Goal: Task Accomplishment & Management: Complete application form

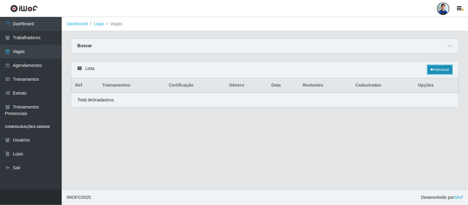
click at [442, 72] on link "Adicionar" at bounding box center [439, 69] width 24 height 9
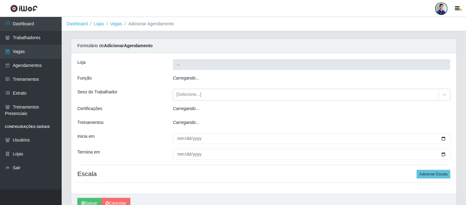
type input "Carone - [GEOGRAPHIC_DATA]"
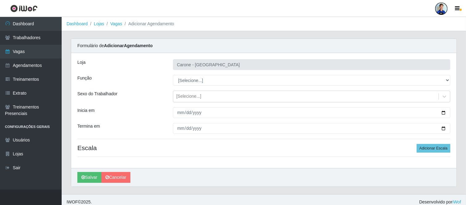
scroll to position [5, 0]
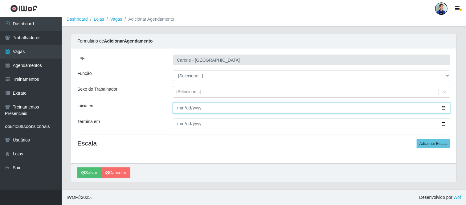
click at [182, 109] on input "Inicia em" at bounding box center [311, 108] width 277 height 11
type input "[DATE]"
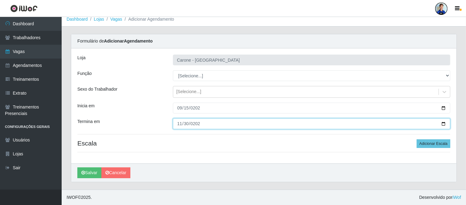
type input "[DATE]"
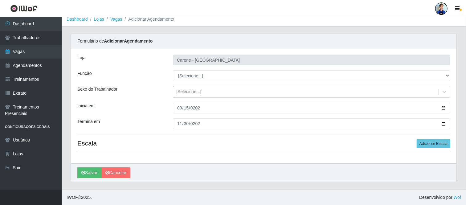
click at [147, 81] on div "[PERSON_NAME] - [GEOGRAPHIC_DATA] Função [Selecione...] Embalador Embalador + E…" at bounding box center [263, 105] width 385 height 115
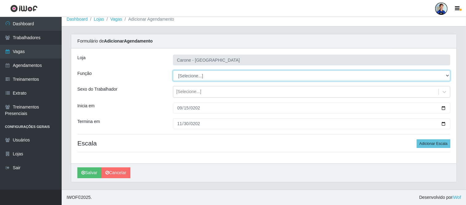
click at [190, 76] on select "[Selecione...] Embalador Embalador + Embalador ++ Repositor Repositor + Reposit…" at bounding box center [311, 75] width 277 height 11
click at [173, 70] on select "[Selecione...] Embalador Embalador + Embalador ++ Repositor Repositor + Reposit…" at bounding box center [311, 75] width 277 height 11
click at [184, 77] on select "[Selecione...] Embalador Embalador + Embalador ++ Repositor Repositor + Reposit…" at bounding box center [311, 75] width 277 height 11
select select "24"
click at [173, 70] on select "[Selecione...] Embalador Embalador + Embalador ++ Repositor Repositor + Reposit…" at bounding box center [311, 75] width 277 height 11
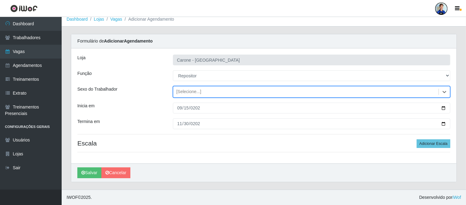
click at [157, 96] on div "Sexo do Trabalhador" at bounding box center [121, 92] width 96 height 12
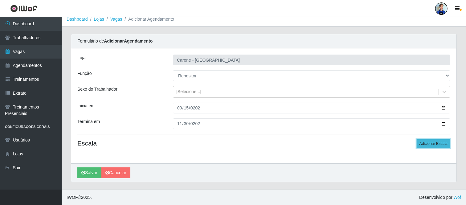
click at [434, 140] on button "Adicionar Escala" at bounding box center [434, 143] width 34 height 9
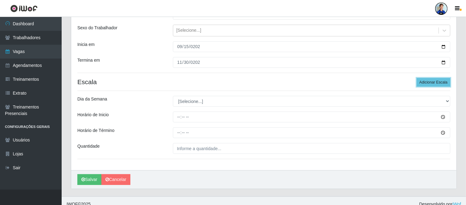
scroll to position [73, 0]
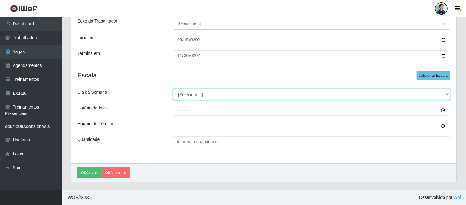
click at [194, 94] on select "[Selecione...] Segunda Terça Quarta Quinta Sexta Sábado Domingo" at bounding box center [311, 94] width 277 height 11
select select "1"
click at [173, 89] on select "[Selecione...] Segunda Terça Quarta Quinta Sexta Sábado Domingo" at bounding box center [311, 94] width 277 height 11
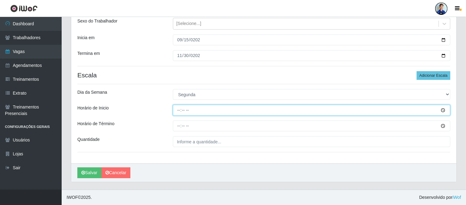
type input "15:00"
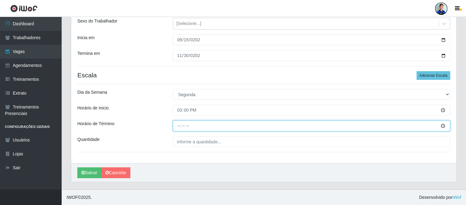
type input "21:00"
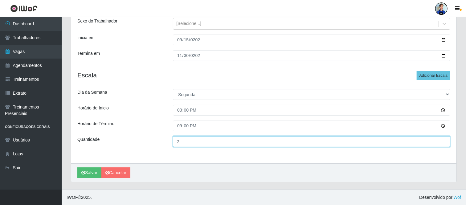
type input "2__"
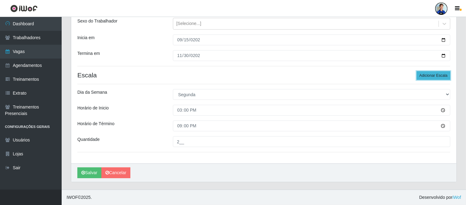
click at [430, 75] on button "Adicionar Escala" at bounding box center [434, 75] width 34 height 9
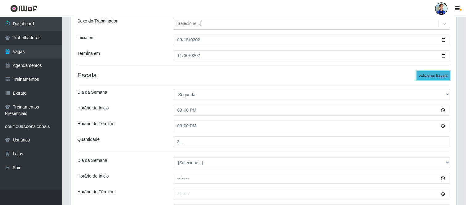
click at [437, 75] on button "Adicionar Escala" at bounding box center [434, 75] width 34 height 9
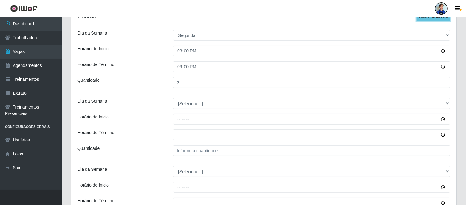
scroll to position [141, 0]
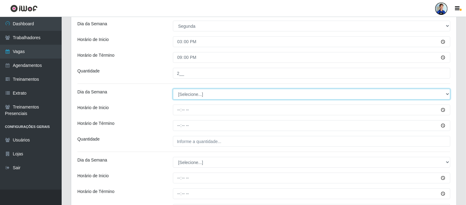
click at [191, 92] on select "[Selecione...] Segunda Terça Quarta Quinta Sexta Sábado Domingo" at bounding box center [311, 94] width 277 height 11
select select "2"
click at [173, 89] on select "[Selecione...] Segunda Terça Quarta Quinta Sexta Sábado Domingo" at bounding box center [311, 94] width 277 height 11
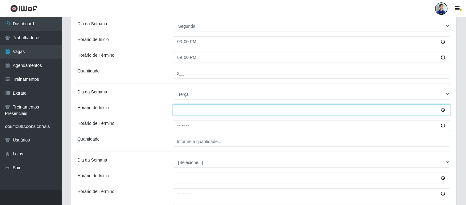
type input "15:00"
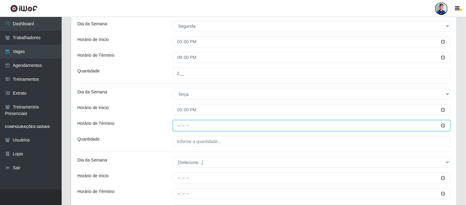
type input "21:00"
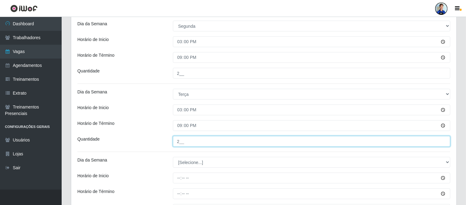
type input "2__"
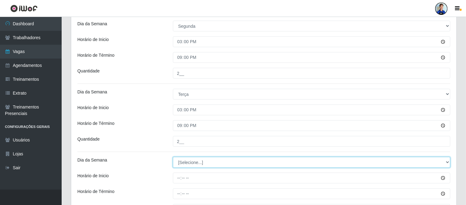
select select "3"
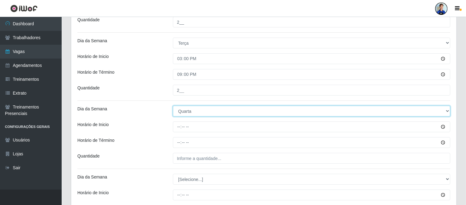
scroll to position [210, 0]
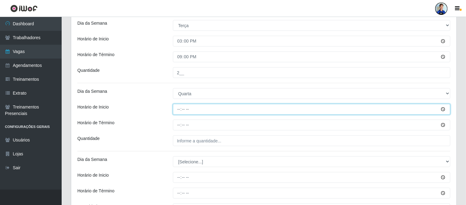
click at [181, 105] on input "Horário de Inicio" at bounding box center [311, 109] width 277 height 11
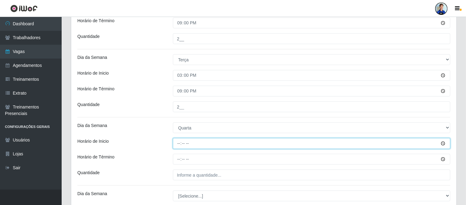
type input "15:00"
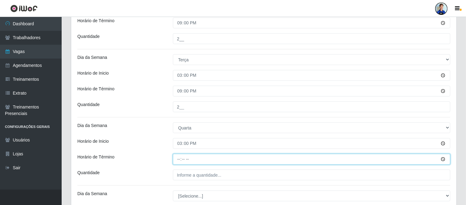
type input "21:00"
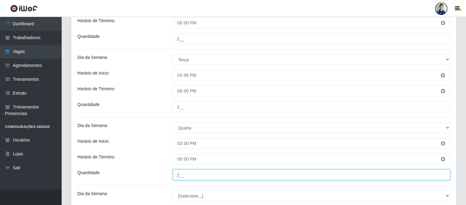
type input "2__"
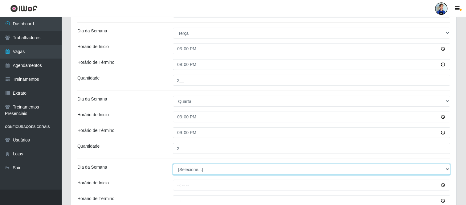
scroll to position [278, 0]
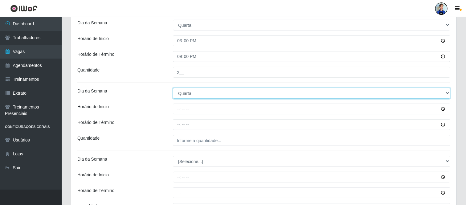
select select "4"
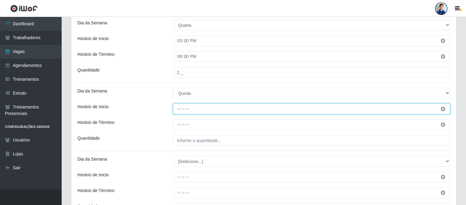
click at [180, 107] on input "Horário de Inicio" at bounding box center [311, 109] width 277 height 11
type input "15:00"
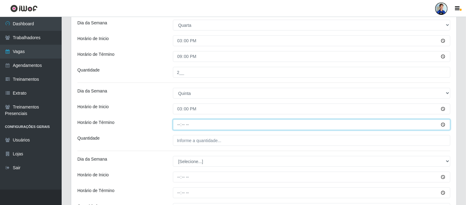
type input "21:00"
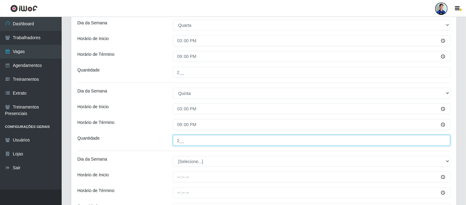
type input "2__"
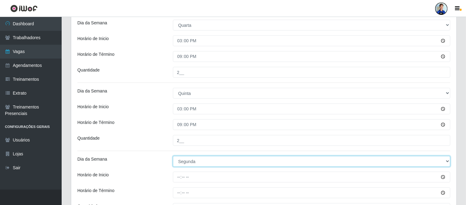
click at [209, 161] on select "[Selecione...] Segunda Terça Quarta Quinta Sexta Sábado Domingo" at bounding box center [311, 161] width 277 height 11
select select "5"
click at [173, 156] on select "[Selecione...] Segunda Terça Quarta Quinta Sexta Sábado Domingo" at bounding box center [311, 161] width 277 height 11
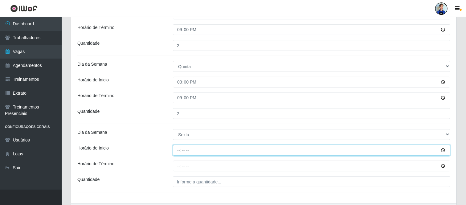
scroll to position [313, 0]
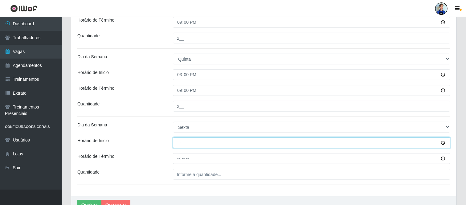
type input "15:00"
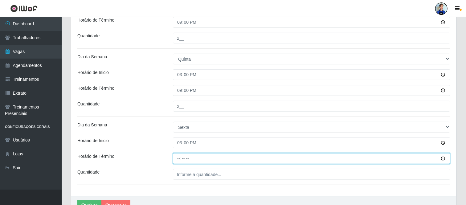
type input "21:00"
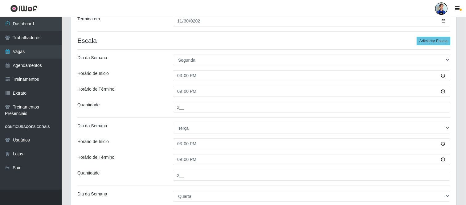
scroll to position [345, 0]
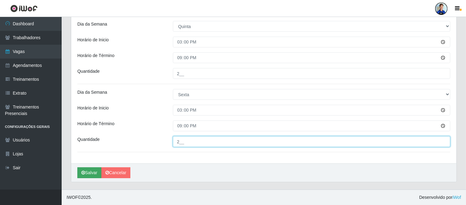
type input "2__"
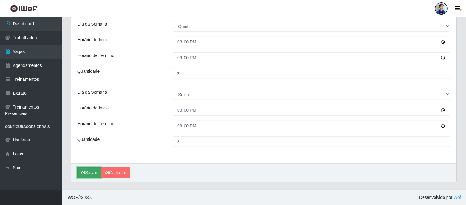
click at [89, 168] on button "Salvar" at bounding box center [89, 172] width 24 height 11
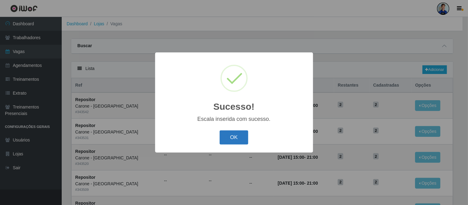
click at [237, 136] on button "OK" at bounding box center [233, 137] width 29 height 14
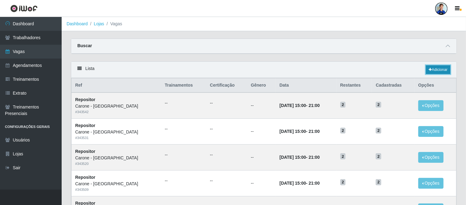
click at [440, 68] on link "Adicionar" at bounding box center [438, 69] width 24 height 9
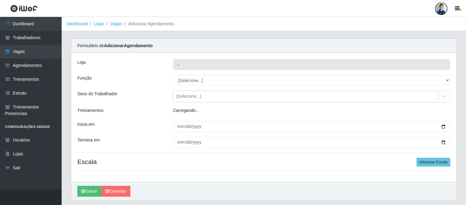
type input "Carone - [GEOGRAPHIC_DATA]"
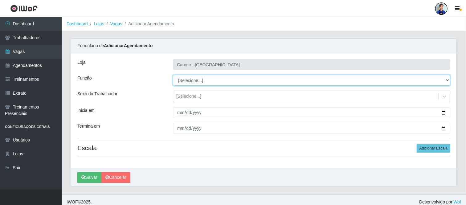
click at [200, 84] on select "[Selecione...] Embalador Embalador + Embalador ++ Repositor Repositor + Reposit…" at bounding box center [311, 80] width 277 height 11
select select "82"
click at [173, 75] on select "[Selecione...] Embalador Embalador + Embalador ++ Repositor Repositor + Reposit…" at bounding box center [311, 80] width 277 height 11
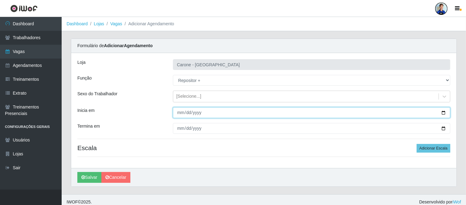
click at [177, 112] on input "Inicia em" at bounding box center [311, 112] width 277 height 11
type input "[DATE]"
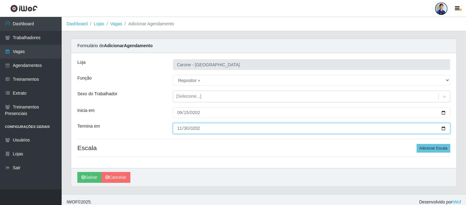
type input "[DATE]"
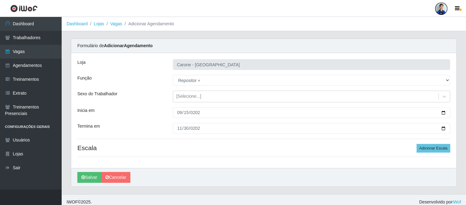
click at [142, 102] on div "Sexo do Trabalhador" at bounding box center [121, 97] width 96 height 12
click at [427, 143] on div "[PERSON_NAME] - [GEOGRAPHIC_DATA] Função [Selecione...] Embalador Embalador + E…" at bounding box center [263, 110] width 385 height 115
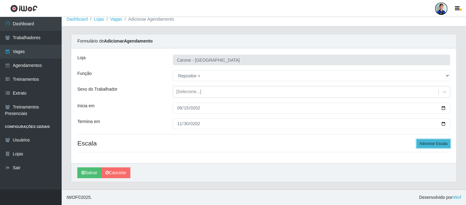
click at [431, 142] on button "Adicionar Escala" at bounding box center [434, 143] width 34 height 9
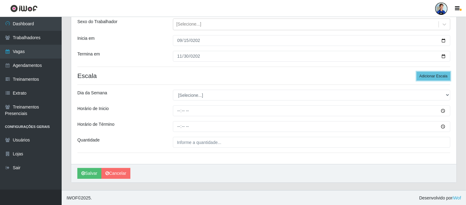
scroll to position [73, 0]
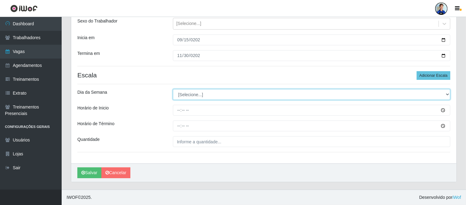
click at [202, 98] on select "[Selecione...] Segunda Terça Quarta Quinta Sexta Sábado Domingo" at bounding box center [311, 94] width 277 height 11
select select "6"
click at [173, 89] on select "[Selecione...] Segunda Terça Quarta Quinta Sexta Sábado Domingo" at bounding box center [311, 94] width 277 height 11
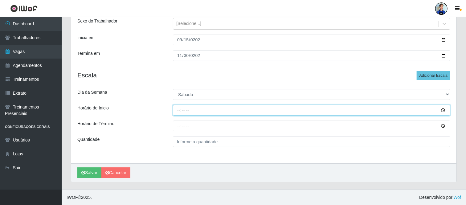
click at [175, 111] on input "Horário de Inicio" at bounding box center [311, 110] width 277 height 11
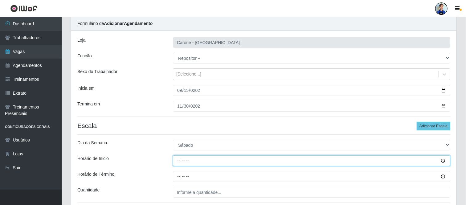
scroll to position [39, 0]
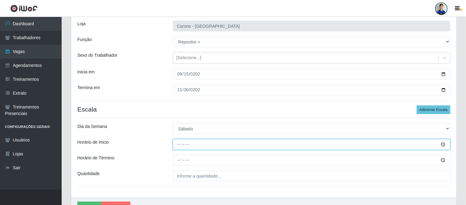
type input "15:00"
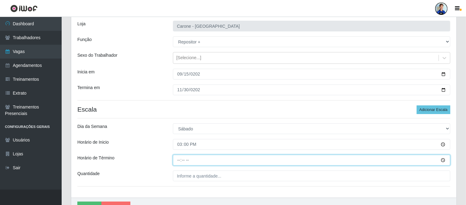
type input "21:00"
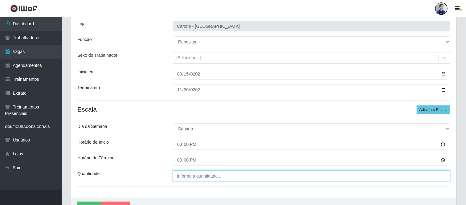
type input "___"
type input "2__"
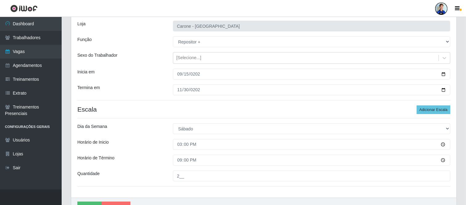
click at [165, 131] on div "Dia da Semana" at bounding box center [121, 128] width 96 height 11
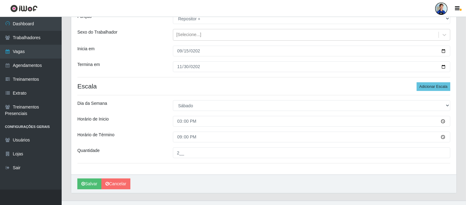
scroll to position [73, 0]
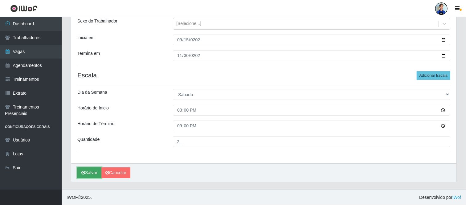
click at [91, 170] on button "Salvar" at bounding box center [89, 172] width 24 height 11
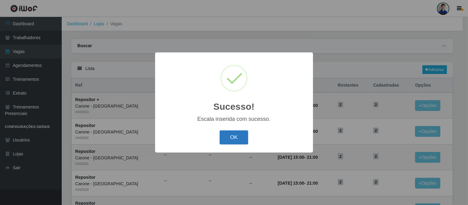
click at [240, 136] on button "OK" at bounding box center [233, 137] width 29 height 14
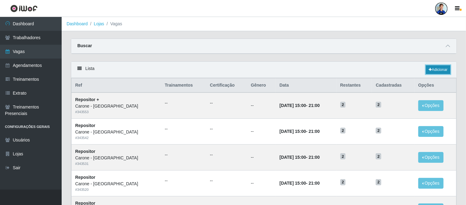
click at [433, 70] on link "Adicionar" at bounding box center [438, 69] width 24 height 9
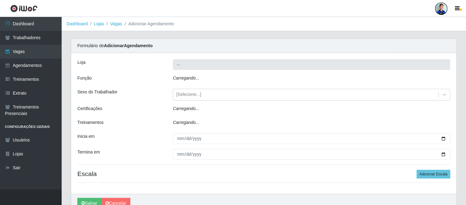
type input "Carone - [GEOGRAPHIC_DATA]"
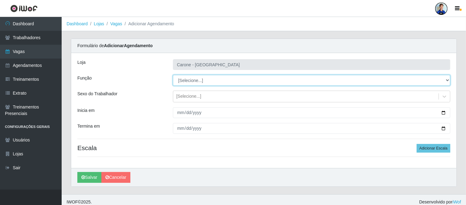
click at [191, 80] on select "[Selecione...] Embalador Embalador + Embalador ++ Repositor Repositor + Reposit…" at bounding box center [311, 80] width 277 height 11
select select "1"
click at [173, 75] on select "[Selecione...] Embalador Embalador + Embalador ++ Repositor Repositor + Reposit…" at bounding box center [311, 80] width 277 height 11
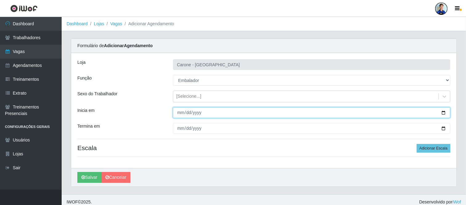
click at [182, 112] on input "Inicia em" at bounding box center [311, 112] width 277 height 11
type input "[DATE]"
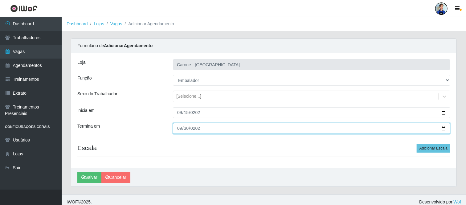
type input "[DATE]"
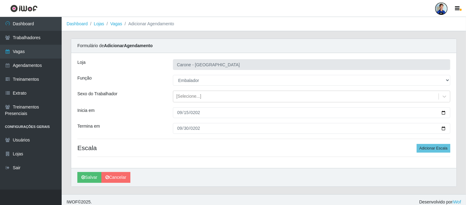
click at [167, 87] on div "[PERSON_NAME] - [GEOGRAPHIC_DATA] Função [Selecione...] Embalador Embalador + E…" at bounding box center [263, 110] width 385 height 115
click at [149, 92] on div "Sexo do Trabalhador" at bounding box center [121, 97] width 96 height 12
click at [439, 149] on button "Adicionar Escala" at bounding box center [434, 148] width 34 height 9
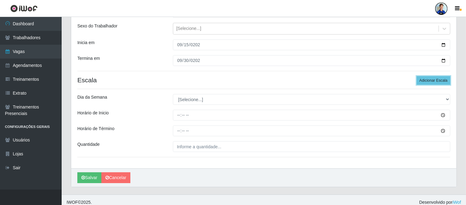
scroll to position [68, 0]
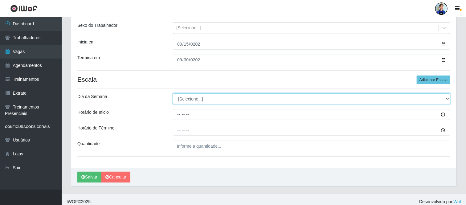
click at [193, 100] on select "[Selecione...] Segunda Terça Quarta Quinta Sexta Sábado Domingo" at bounding box center [311, 98] width 277 height 11
select select "1"
click at [173, 93] on select "[Selecione...] Segunda Terça Quarta Quinta Sexta Sábado Domingo" at bounding box center [311, 98] width 277 height 11
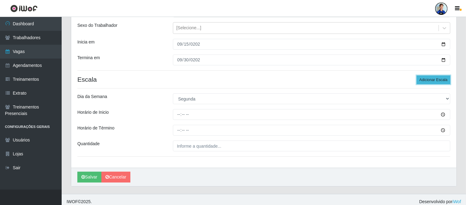
click at [441, 80] on button "Adicionar Escala" at bounding box center [434, 80] width 34 height 9
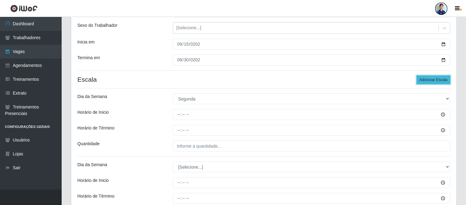
click at [438, 80] on button "Adicionar Escala" at bounding box center [434, 80] width 34 height 9
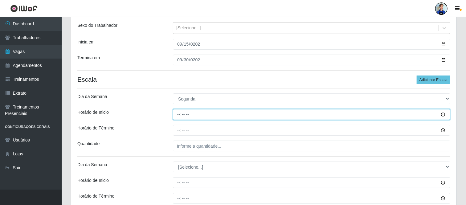
click at [176, 115] on input "Horário de Inicio" at bounding box center [311, 114] width 277 height 11
type input "15:00"
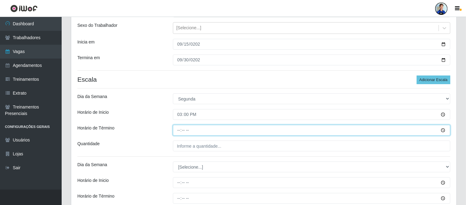
type input "21:00"
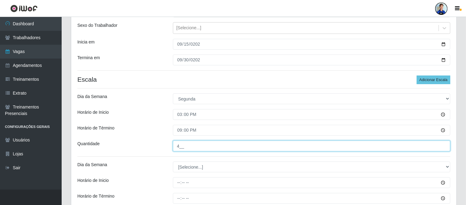
type input "4__"
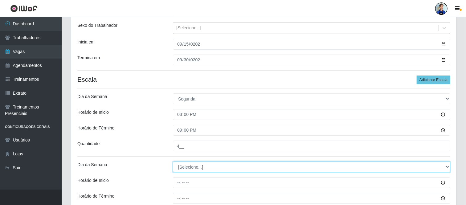
select select "2"
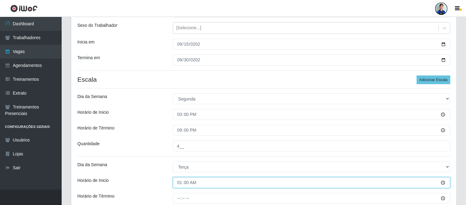
type input "15:00"
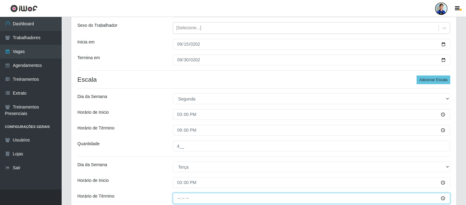
type input "21:00"
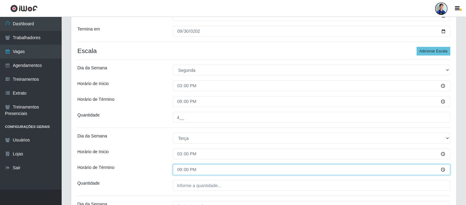
scroll to position [171, 0]
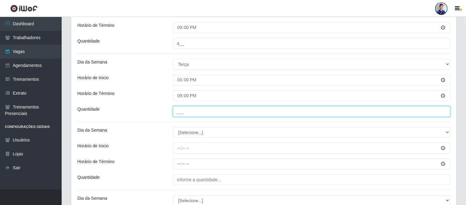
click at [194, 113] on input "___" at bounding box center [311, 111] width 277 height 11
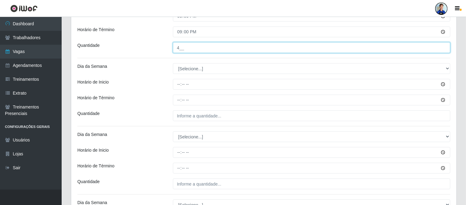
scroll to position [239, 0]
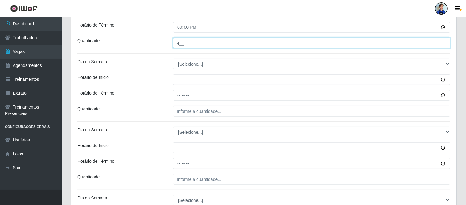
type input "4__"
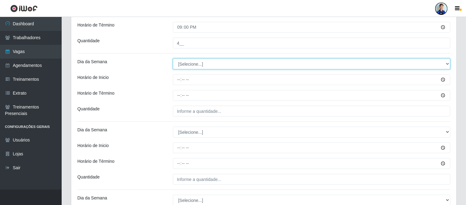
click at [186, 64] on select "[Selecione...] Segunda Terça Quarta Quinta Sexta Sábado Domingo" at bounding box center [311, 64] width 277 height 11
select select "3"
click at [173, 59] on select "[Selecione...] Segunda Terça Quarta Quinta Sexta Sábado Domingo" at bounding box center [311, 64] width 277 height 11
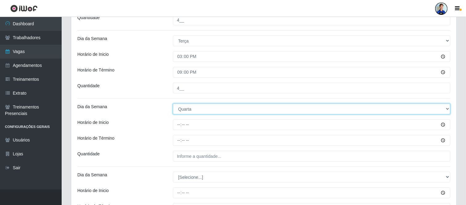
scroll to position [205, 0]
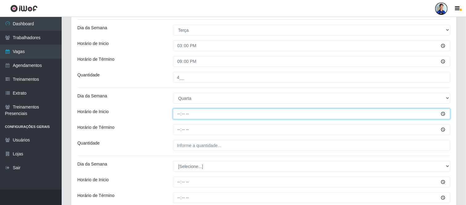
click at [184, 116] on input "Horário de Inicio" at bounding box center [311, 113] width 277 height 11
type input "15:00"
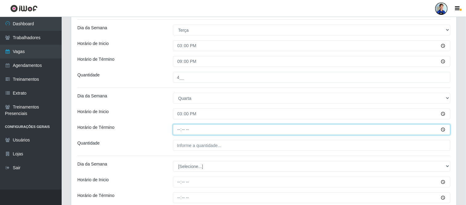
type input "21:00"
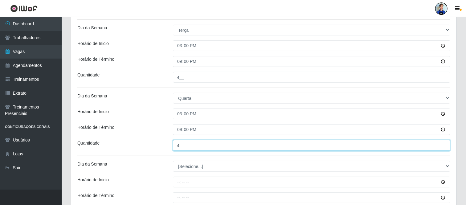
type input "4__"
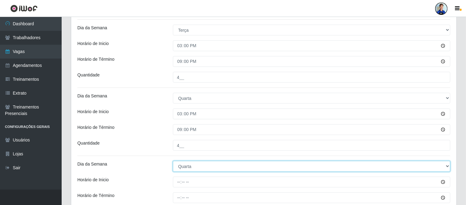
select select "4"
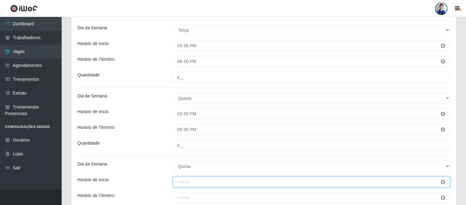
type input "15:00"
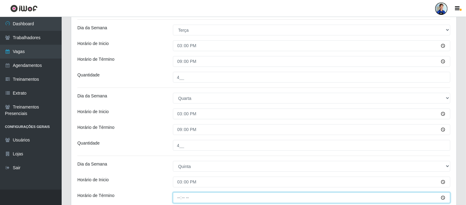
type input "21:00"
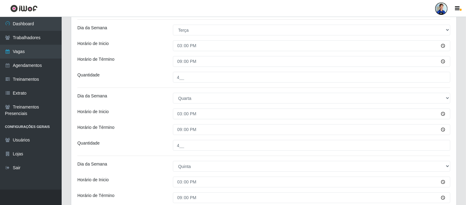
scroll to position [316, 0]
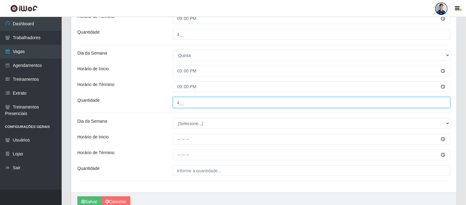
type input "4__"
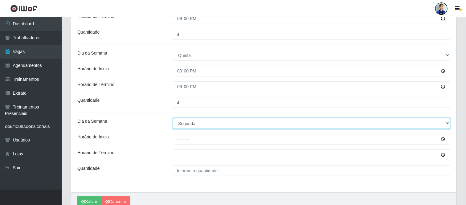
select select "5"
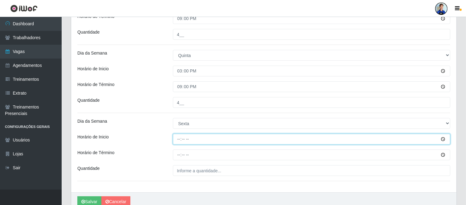
type input "15:00"
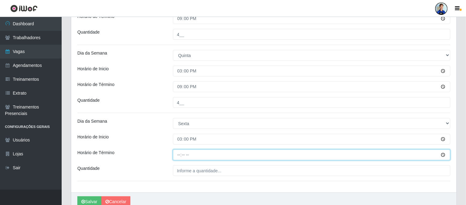
type input "21:00"
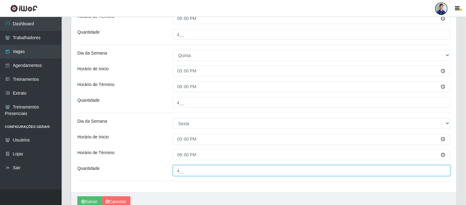
type input "4__"
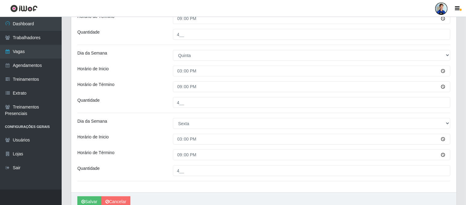
click at [164, 121] on div "Dia da Semana" at bounding box center [121, 123] width 96 height 11
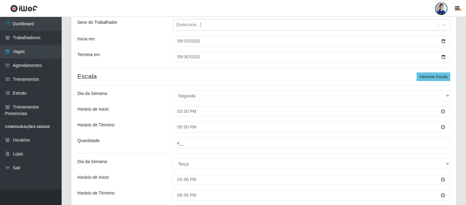
scroll to position [37, 0]
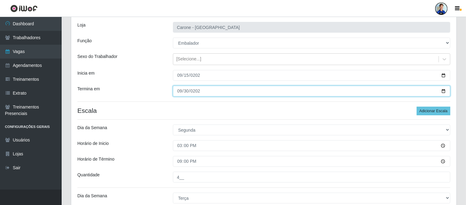
click at [184, 90] on input "[DATE]" at bounding box center [311, 91] width 277 height 11
type input "[DATE]"
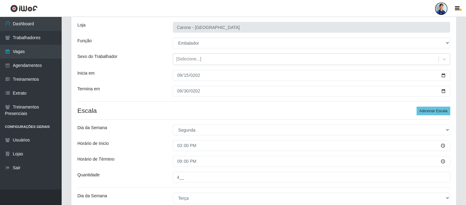
click at [148, 87] on div "Termina em" at bounding box center [121, 91] width 96 height 11
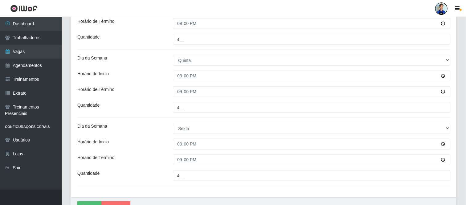
scroll to position [345, 0]
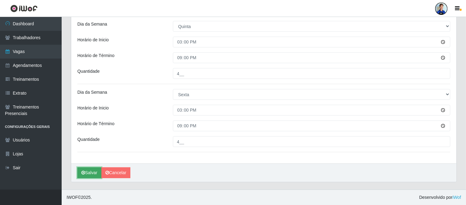
click at [85, 176] on button "Salvar" at bounding box center [89, 172] width 24 height 11
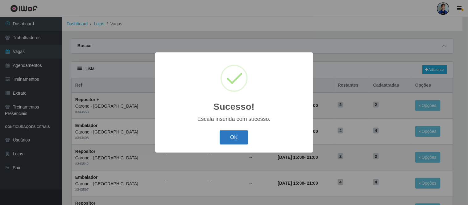
click at [238, 141] on button "OK" at bounding box center [233, 137] width 29 height 14
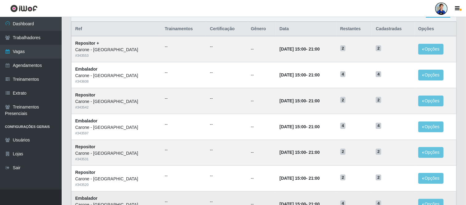
scroll to position [68, 0]
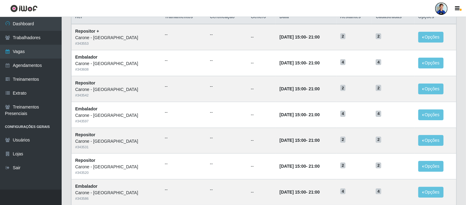
click at [277, 21] on th "Data" at bounding box center [306, 17] width 61 height 14
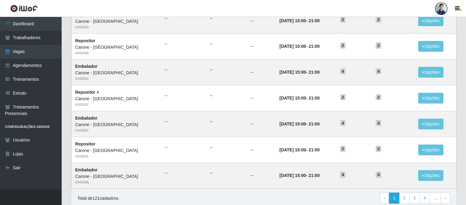
scroll to position [9, 0]
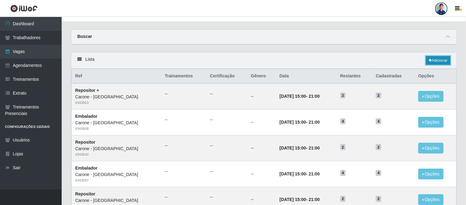
click at [440, 63] on link "Adicionar" at bounding box center [438, 60] width 24 height 9
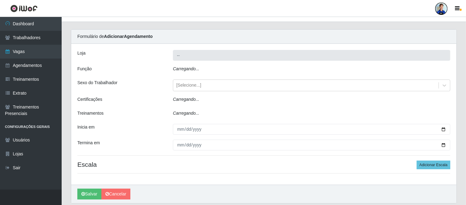
type input "Carone - [GEOGRAPHIC_DATA]"
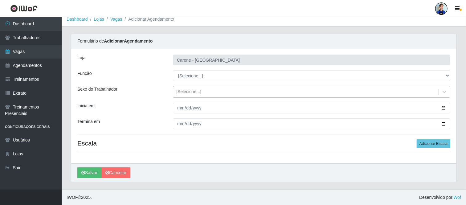
click at [196, 88] on div "[Selecione...]" at bounding box center [305, 92] width 265 height 10
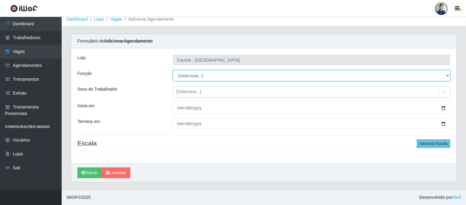
click at [197, 79] on select "[Selecione...] Embalador Embalador + Embalador ++ Repositor Repositor + Reposit…" at bounding box center [311, 75] width 277 height 11
select select "70"
click at [173, 70] on select "[Selecione...] Embalador Embalador + Embalador ++ Repositor Repositor + Reposit…" at bounding box center [311, 75] width 277 height 11
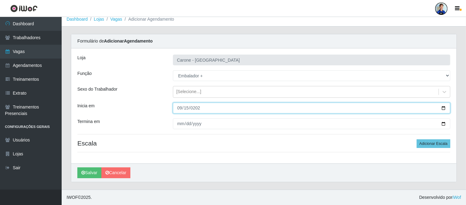
type input "[DATE]"
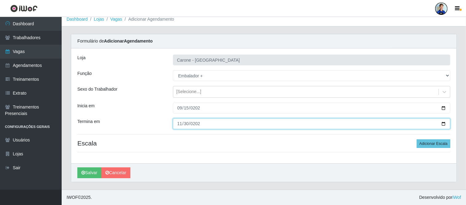
type input "[DATE]"
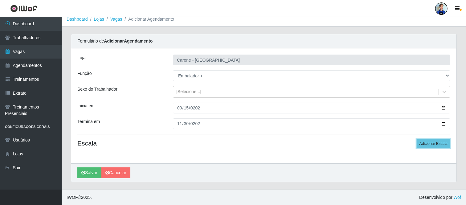
click at [417, 139] on button "Adicionar Escala" at bounding box center [434, 143] width 34 height 9
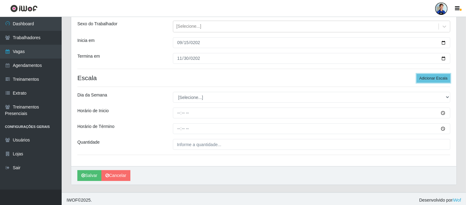
scroll to position [73, 0]
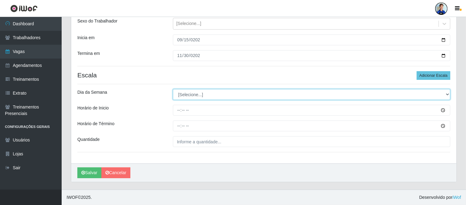
click at [186, 99] on select "[Selecione...] Segunda Terça Quarta Quinta Sexta Sábado Domingo" at bounding box center [311, 94] width 277 height 11
select select "6"
click at [173, 89] on select "[Selecione...] Segunda Terça Quarta Quinta Sexta Sábado Domingo" at bounding box center [311, 94] width 277 height 11
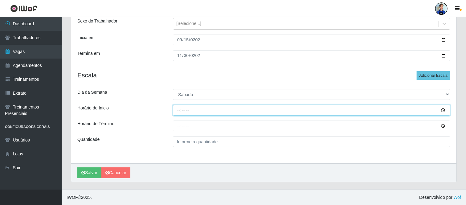
type input "15:00"
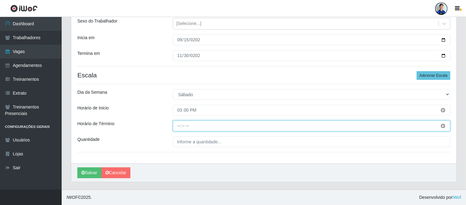
type input "21:00"
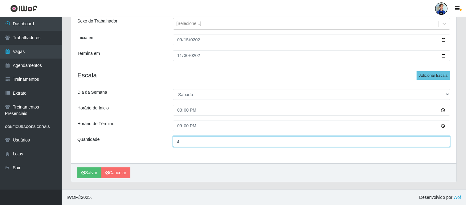
type input "4__"
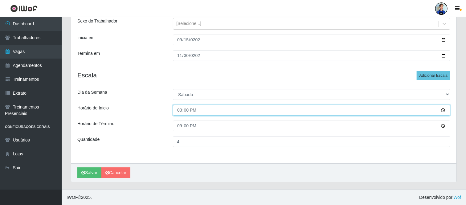
click at [213, 106] on input "15:00" at bounding box center [311, 110] width 277 height 11
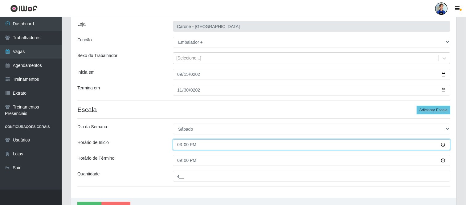
scroll to position [0, 0]
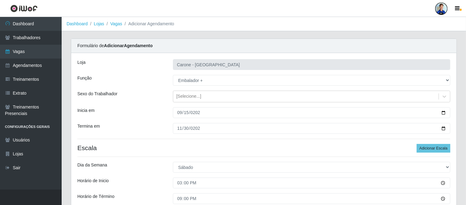
click at [154, 106] on div "[PERSON_NAME] - [GEOGRAPHIC_DATA] Função [Selecione...] Embalador Embalador + E…" at bounding box center [263, 144] width 385 height 183
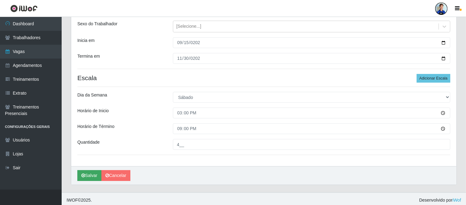
scroll to position [73, 0]
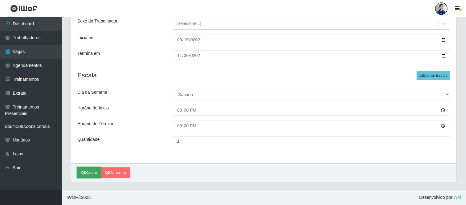
click at [90, 174] on button "Salvar" at bounding box center [89, 172] width 24 height 11
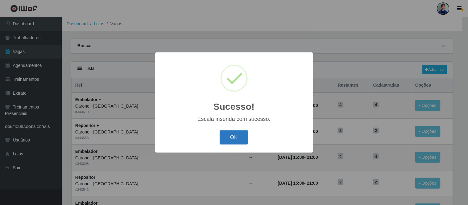
click at [224, 133] on button "OK" at bounding box center [233, 137] width 29 height 14
